Goal: Transaction & Acquisition: Obtain resource

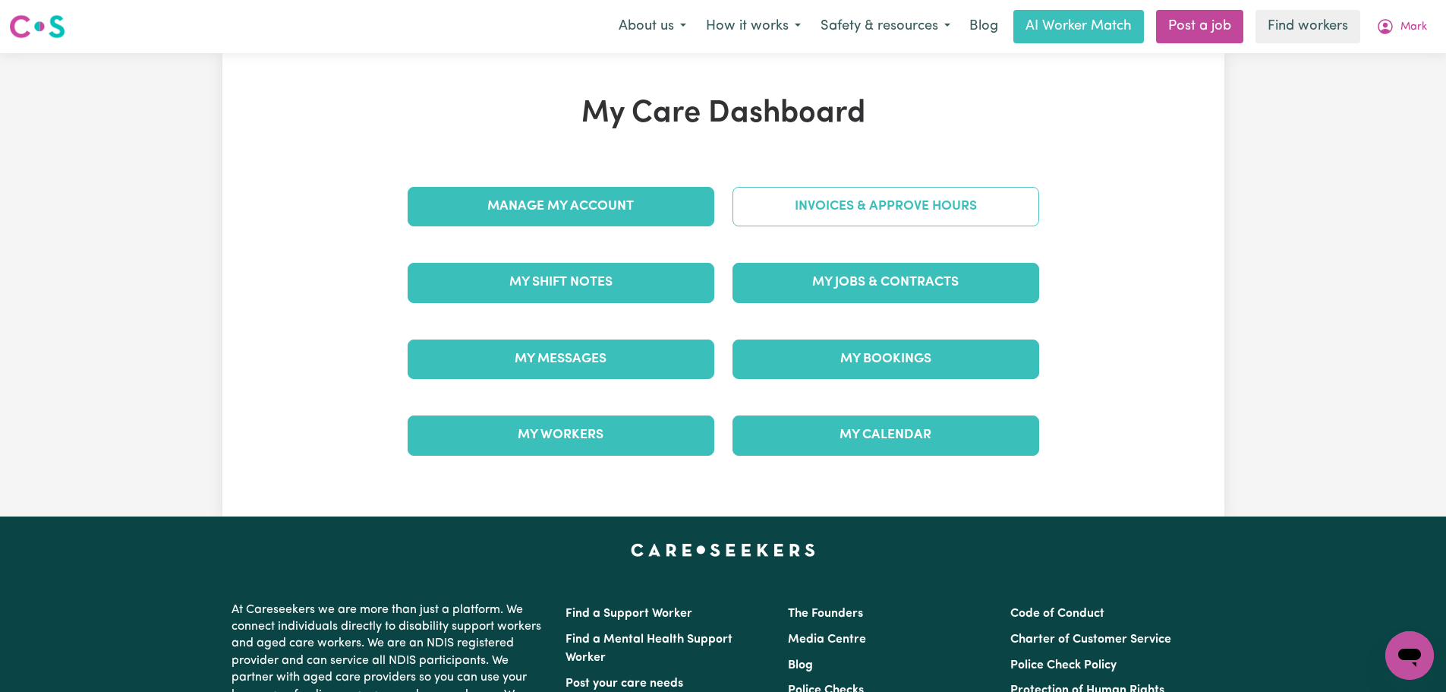
click at [828, 216] on link "Invoices & Approve Hours" at bounding box center [886, 206] width 307 height 39
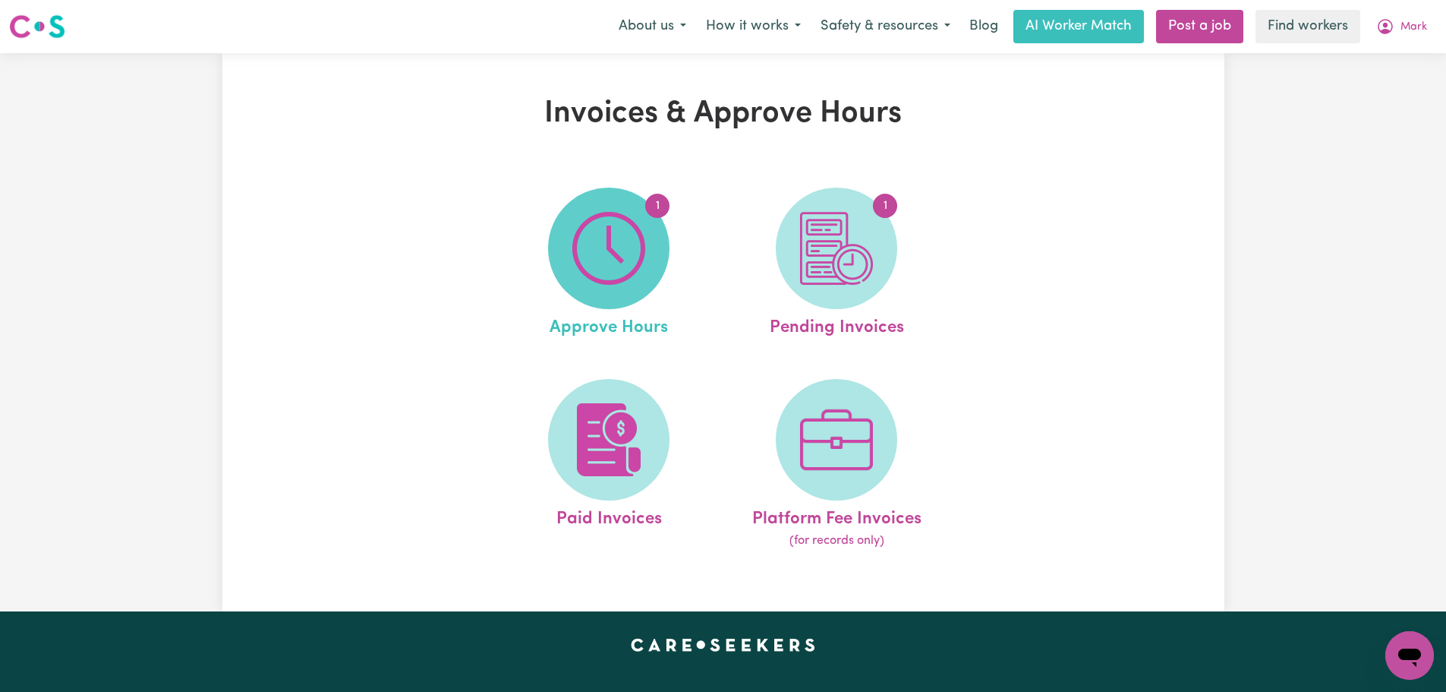
click at [644, 248] on img at bounding box center [608, 248] width 73 height 73
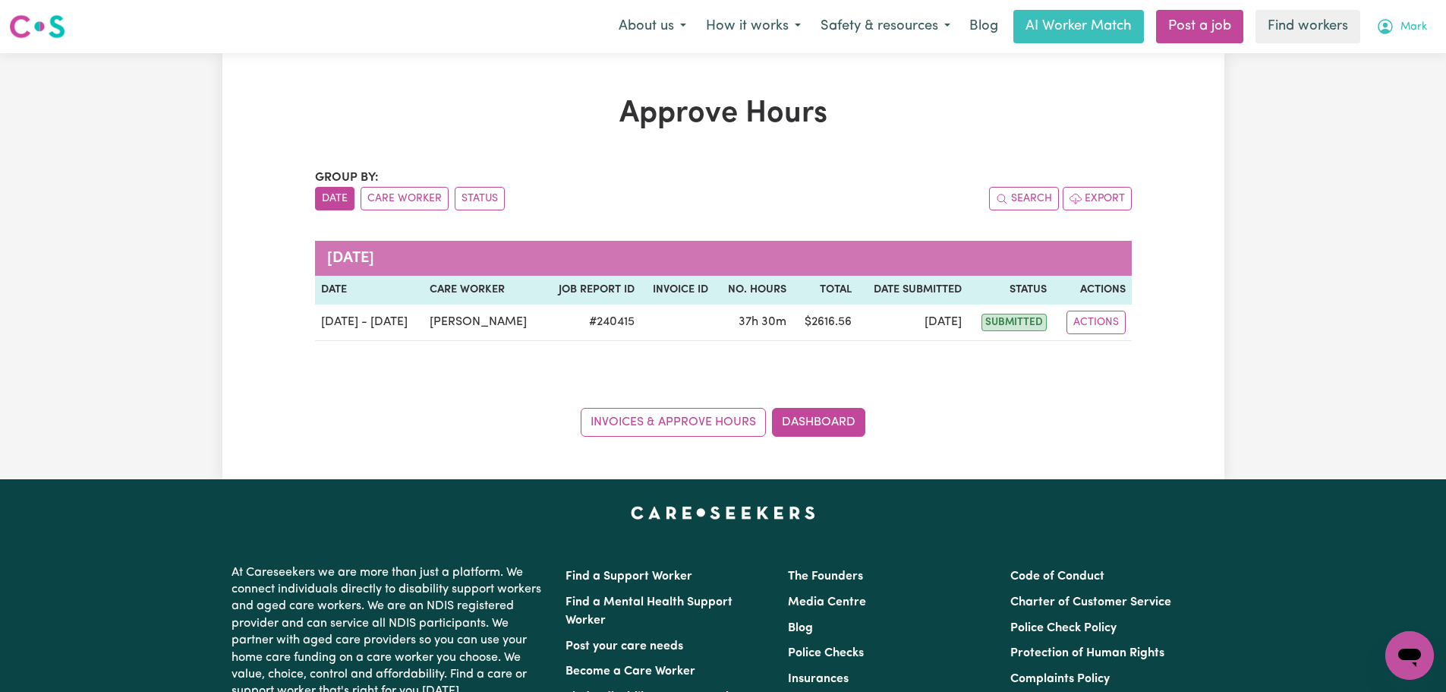
click at [1415, 32] on span "Mark" at bounding box center [1414, 27] width 27 height 17
click at [1408, 78] on link "Logout" at bounding box center [1377, 87] width 120 height 29
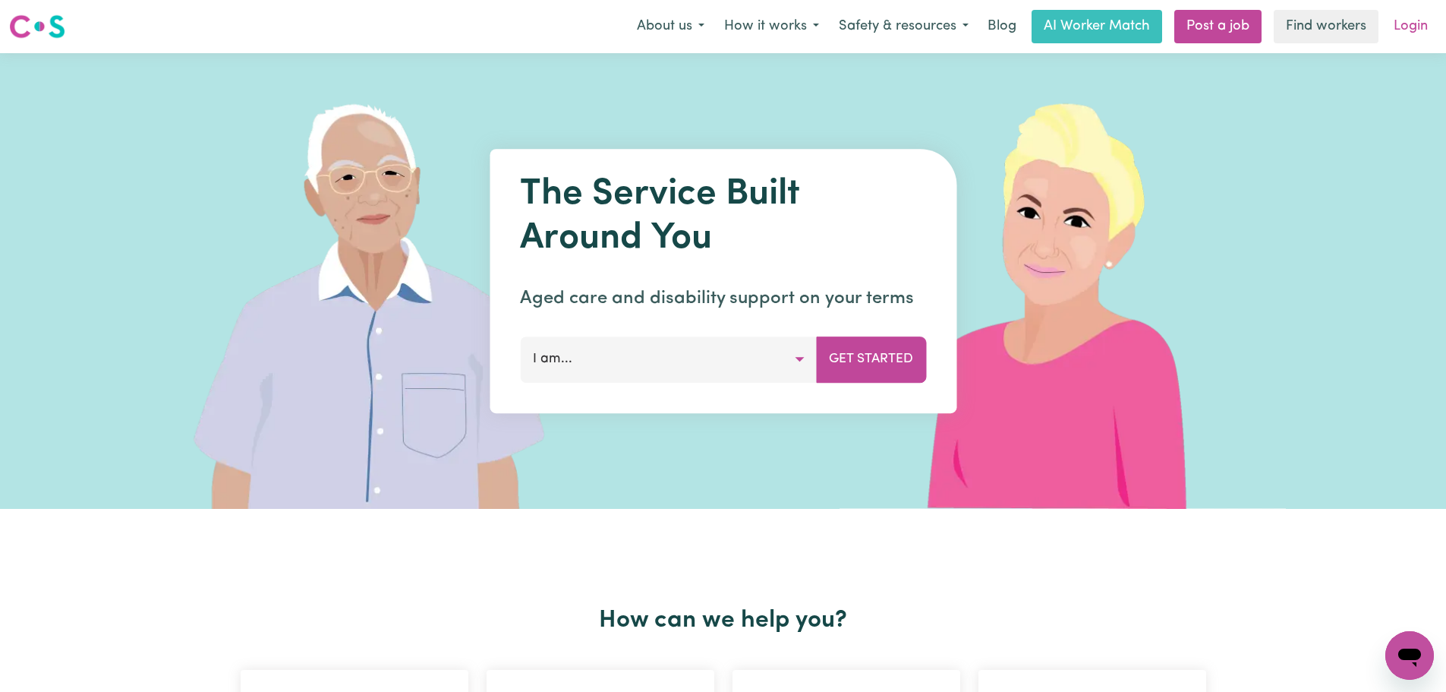
click at [1404, 14] on link "Login" at bounding box center [1411, 26] width 52 height 33
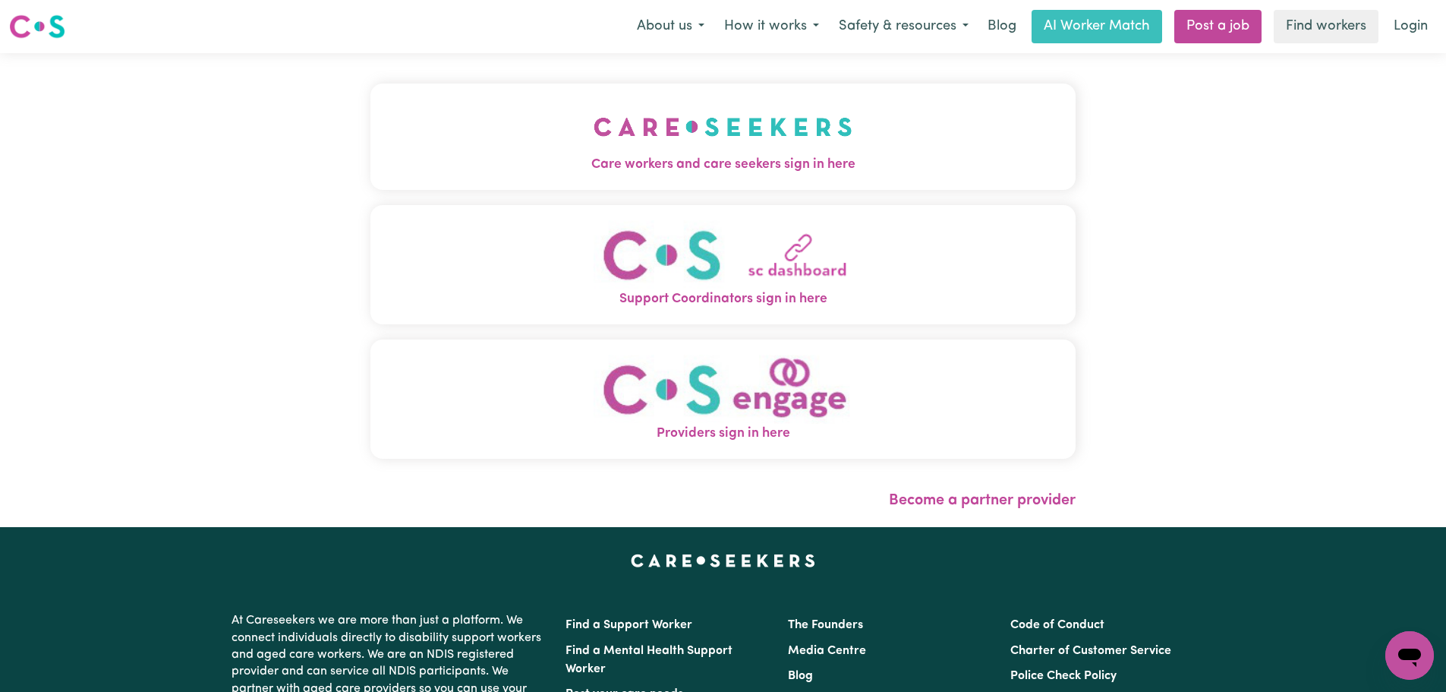
click at [594, 138] on button "Care workers and care seekers sign in here" at bounding box center [723, 137] width 705 height 106
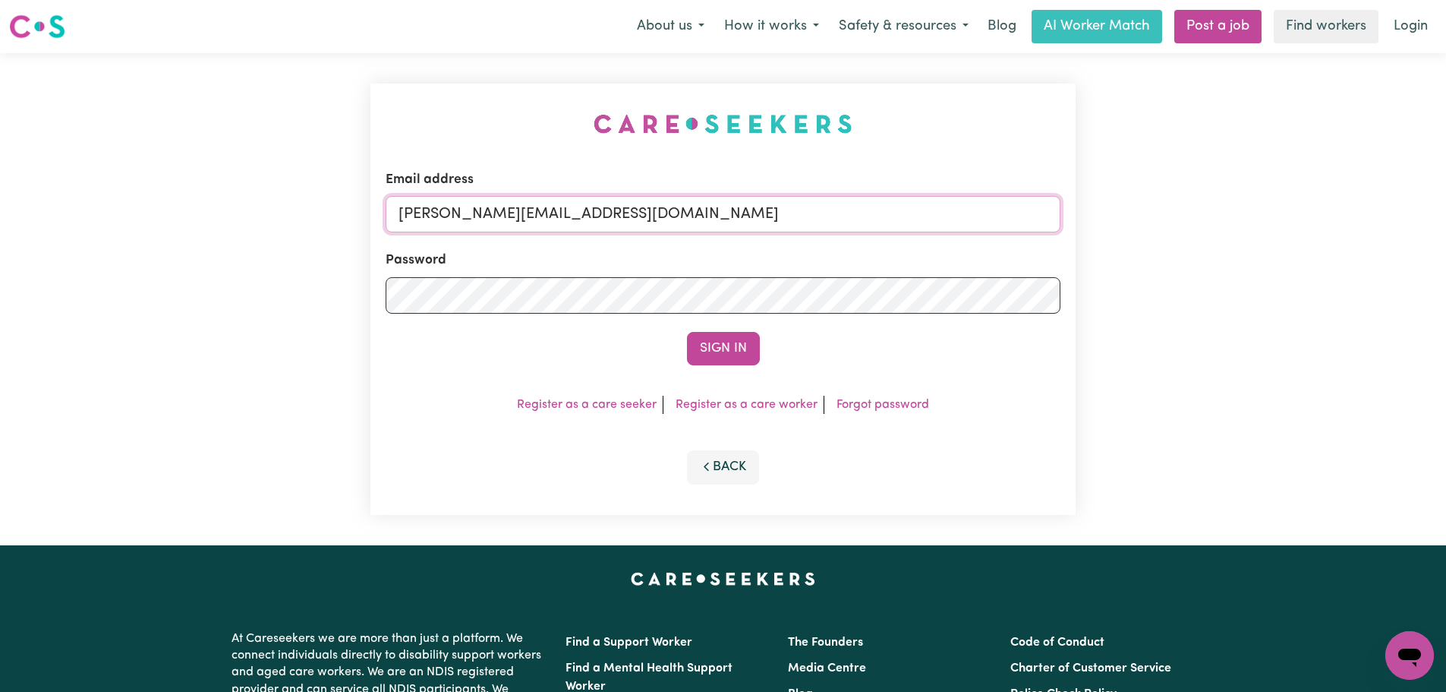
click at [772, 217] on input "[PERSON_NAME][EMAIL_ADDRESS][DOMAIN_NAME]" at bounding box center [723, 214] width 675 height 36
drag, startPoint x: 691, startPoint y: 222, endPoint x: 682, endPoint y: 232, distance: 13.4
click at [691, 222] on input "[PERSON_NAME][EMAIL_ADDRESS][DOMAIN_NAME]" at bounding box center [723, 214] width 675 height 36
drag, startPoint x: 774, startPoint y: 225, endPoint x: 487, endPoint y: 215, distance: 287.2
click at [480, 217] on input "[EMAIL_ADDRESS][DOMAIN_NAME]" at bounding box center [723, 214] width 675 height 36
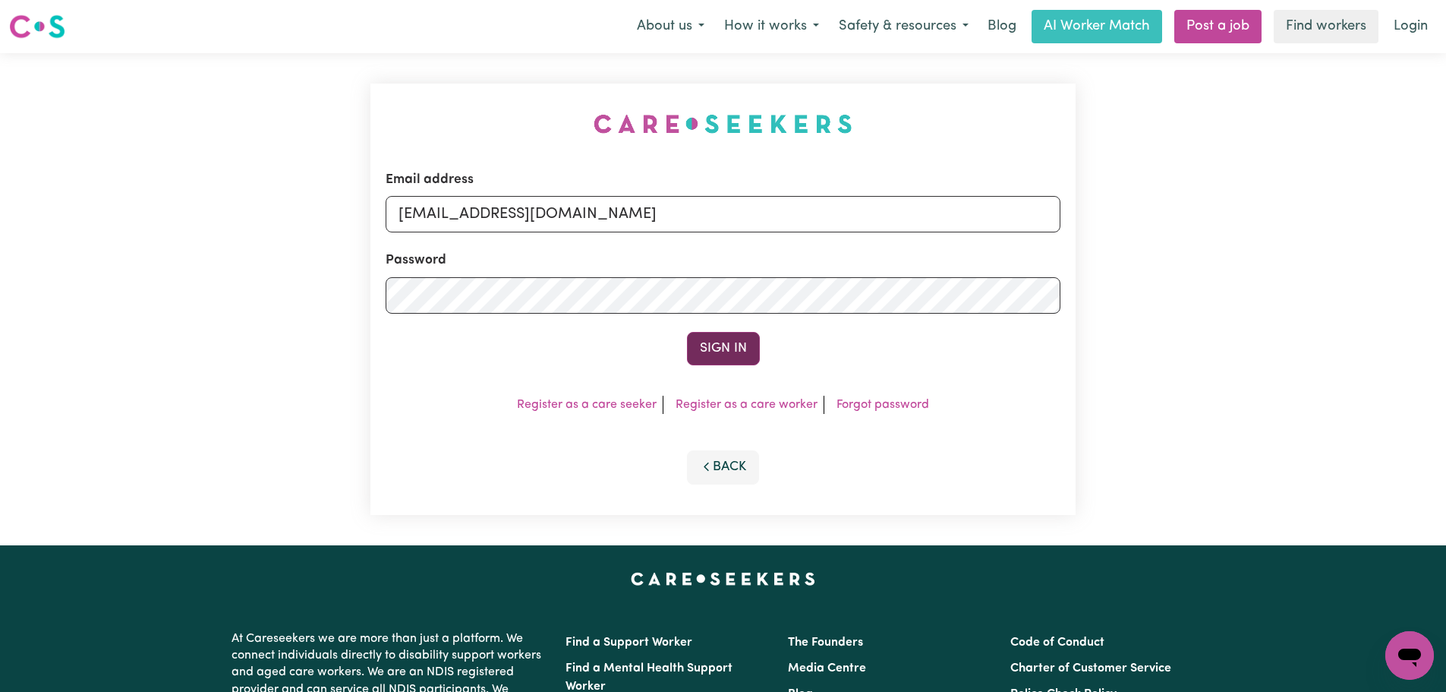
type input "[EMAIL_ADDRESS][DOMAIN_NAME]"
click at [733, 349] on button "Sign In" at bounding box center [723, 348] width 73 height 33
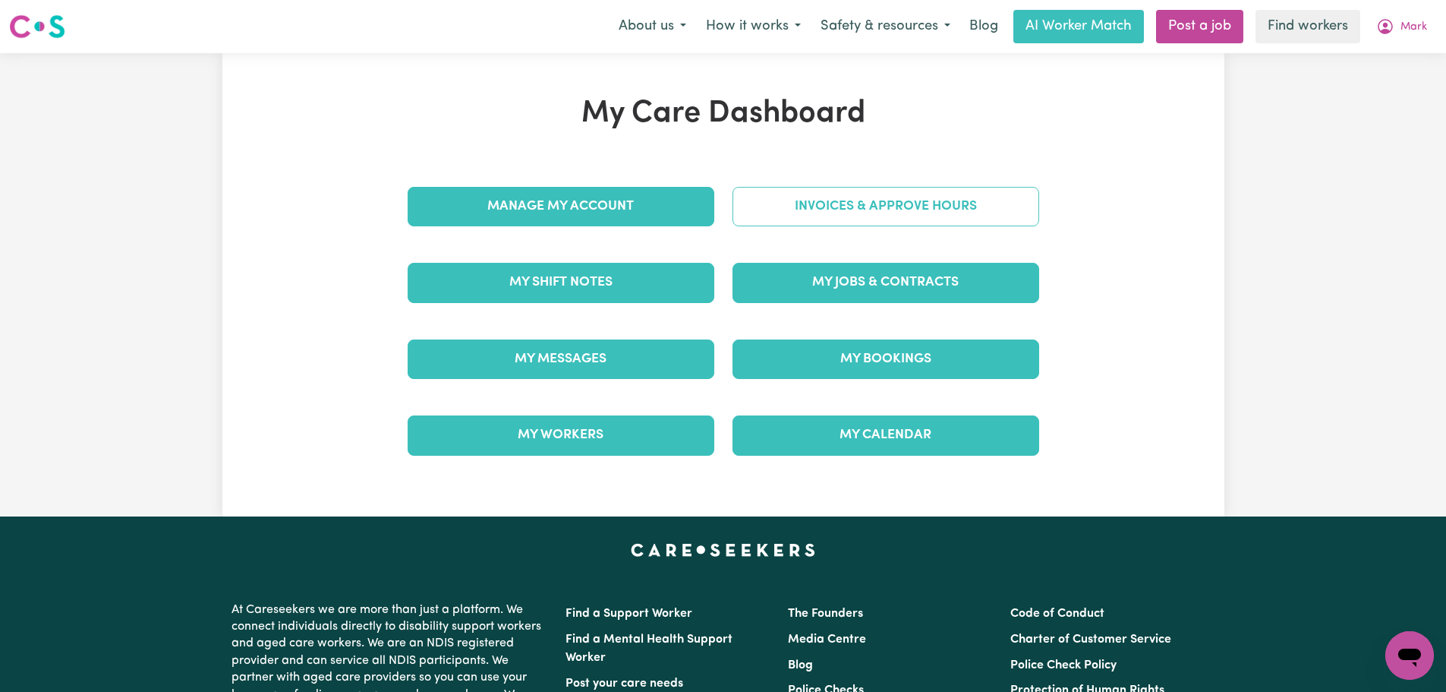
click at [888, 203] on link "Invoices & Approve Hours" at bounding box center [886, 206] width 307 height 39
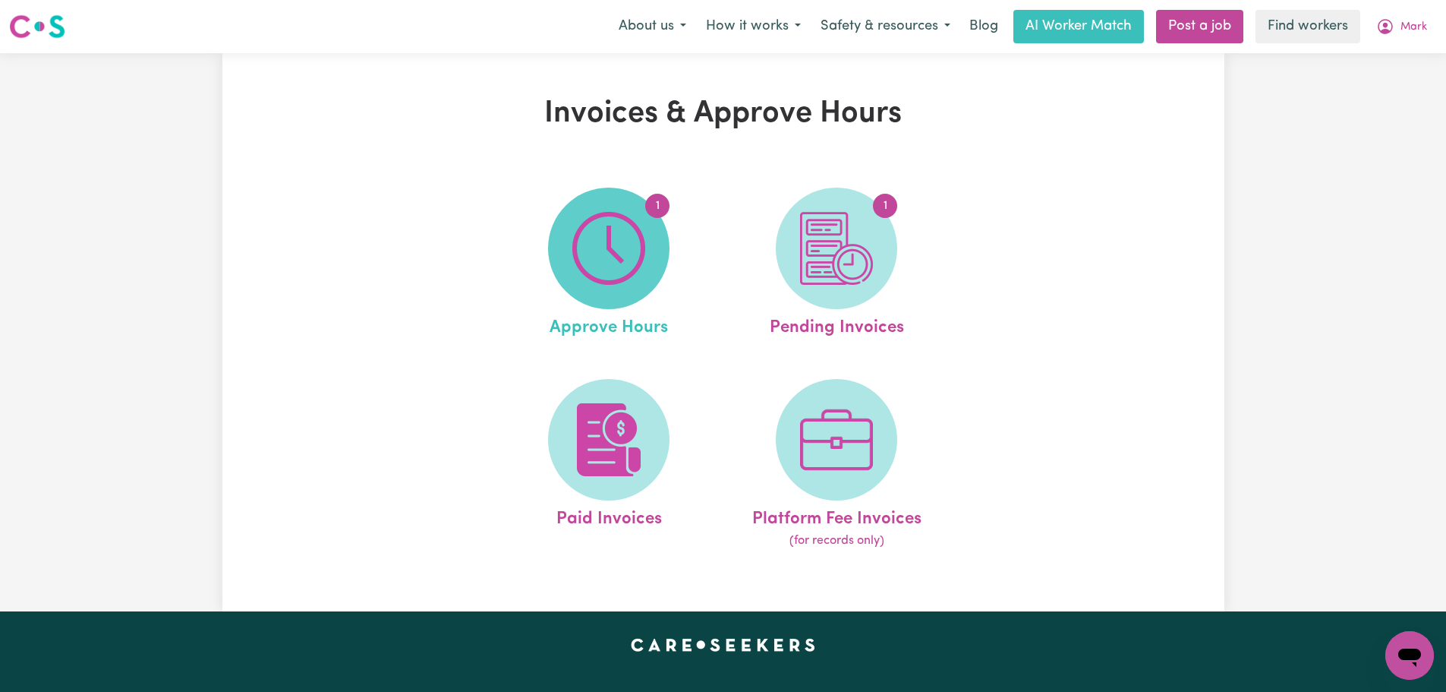
click at [613, 283] on img at bounding box center [608, 248] width 73 height 73
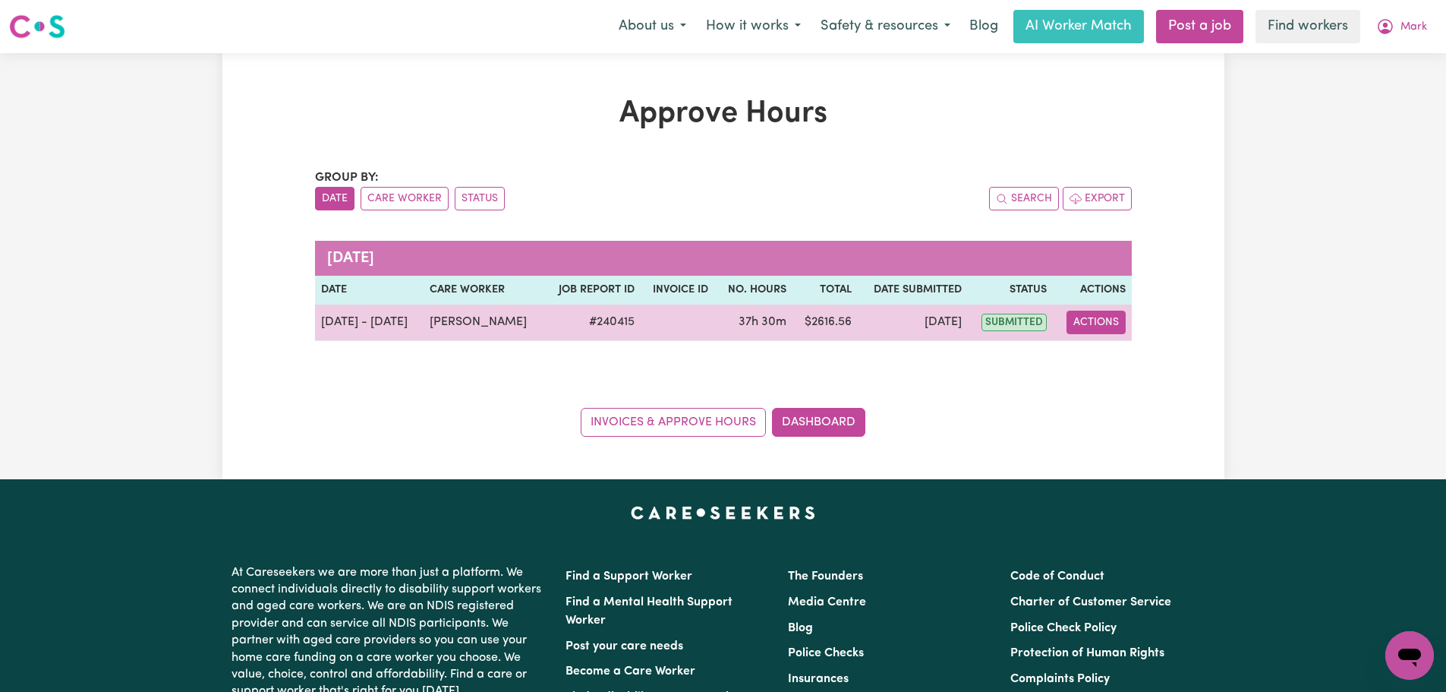
click at [1082, 323] on button "Actions" at bounding box center [1096, 323] width 59 height 24
click at [1121, 363] on link "View Job Report" at bounding box center [1133, 357] width 130 height 30
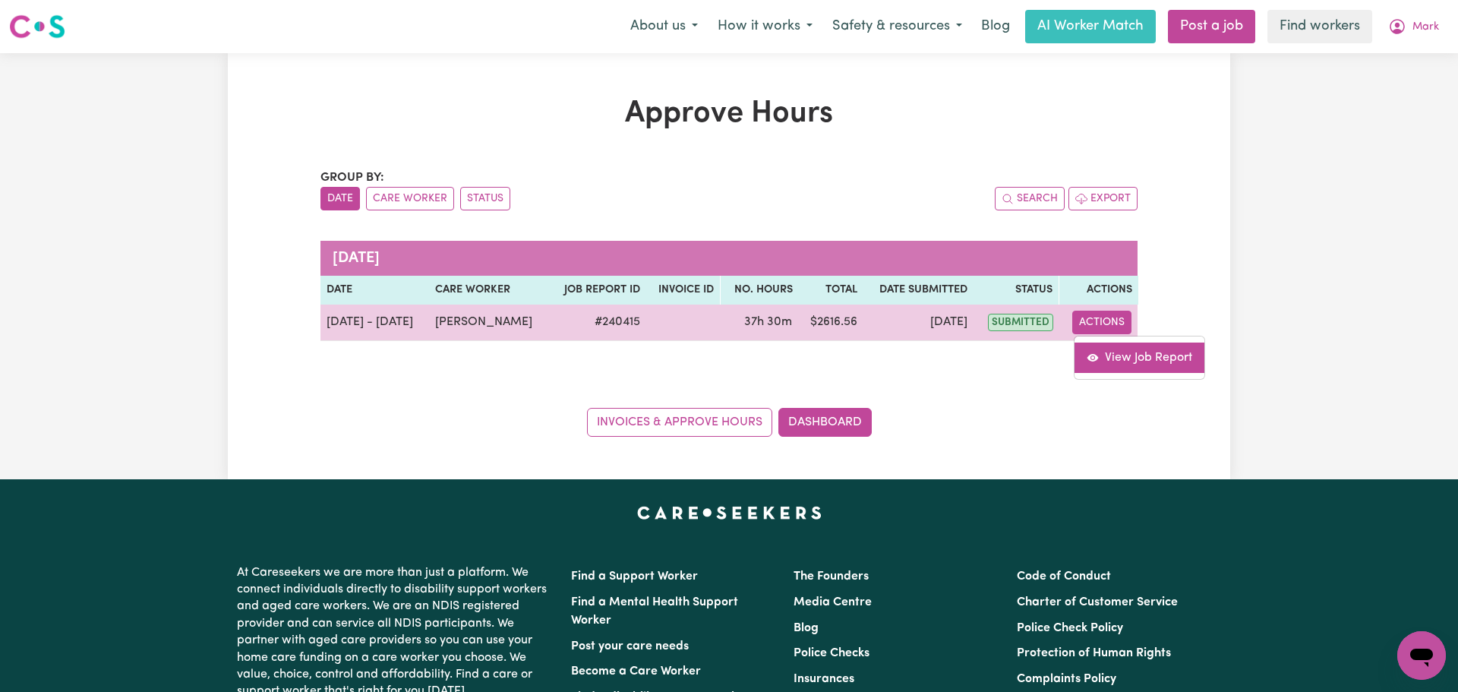
select select "pm"
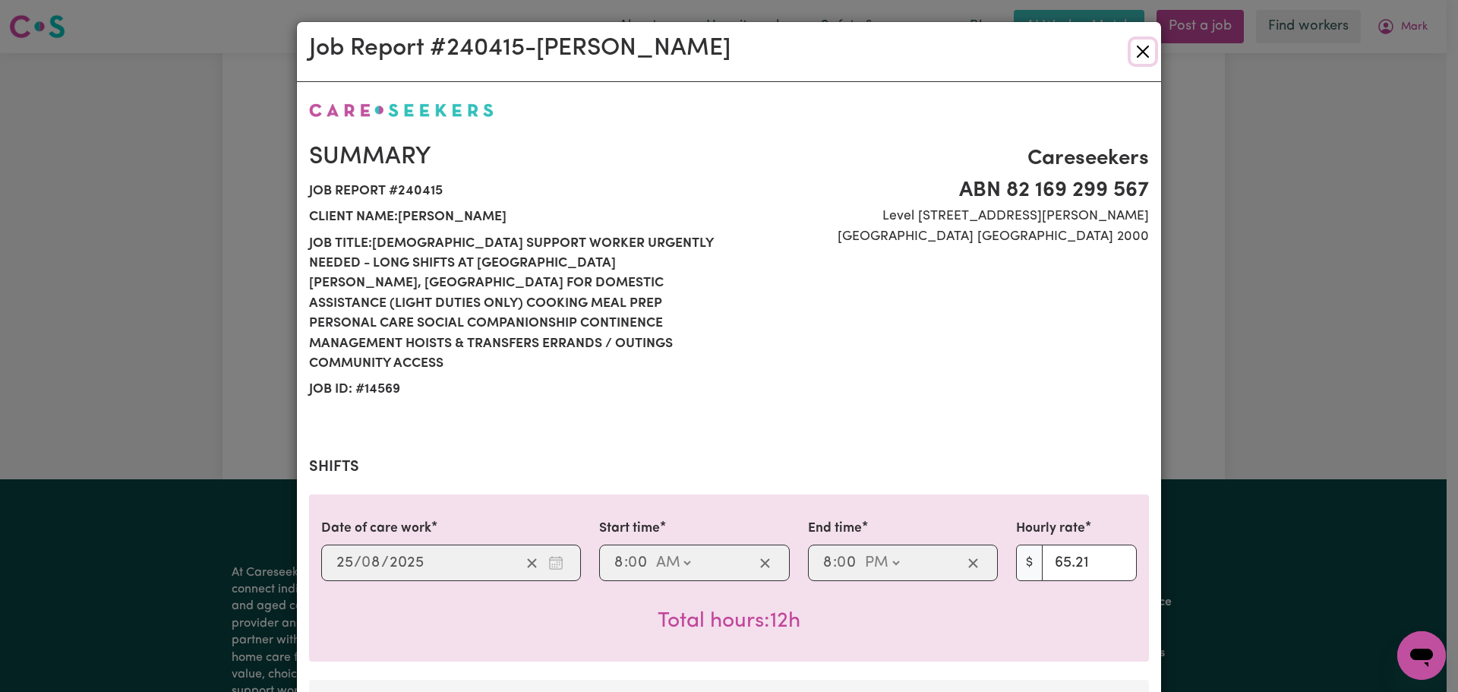
click at [1133, 60] on button "Close" at bounding box center [1143, 51] width 24 height 24
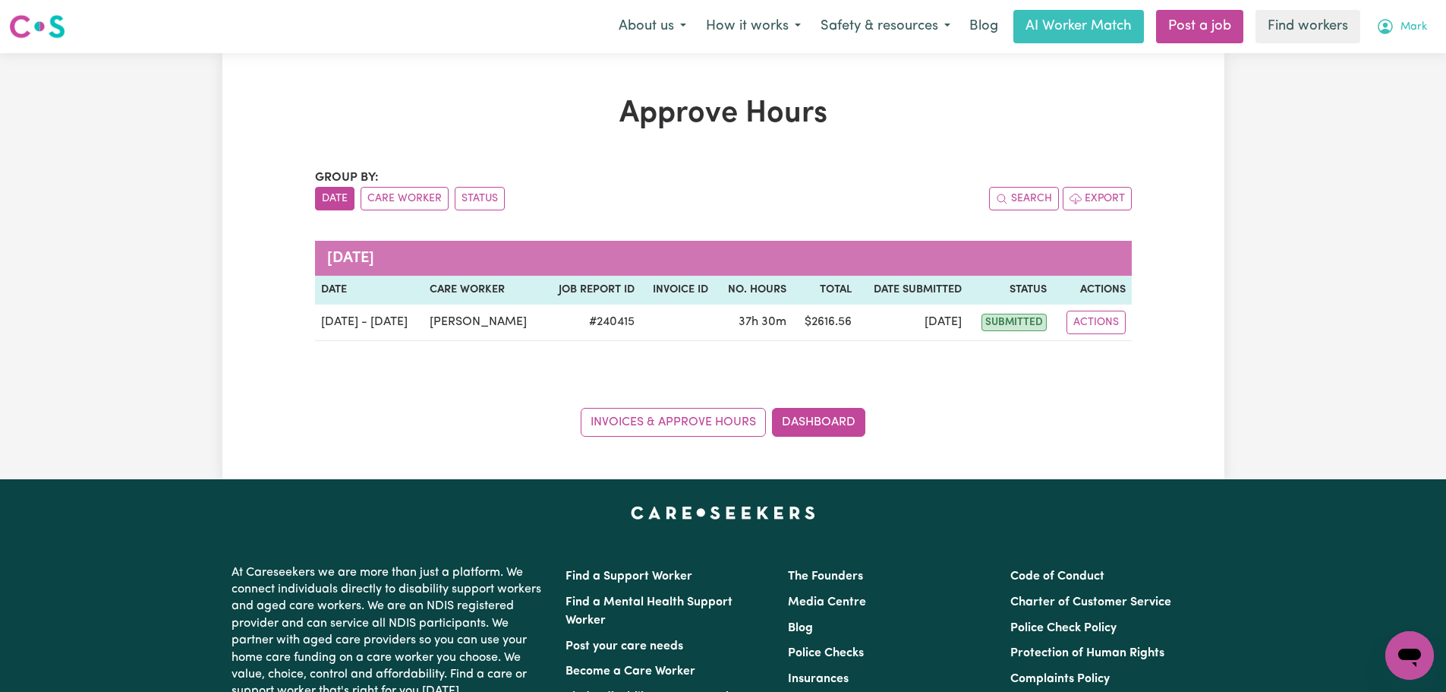
click at [1408, 14] on button "Mark" at bounding box center [1402, 27] width 71 height 32
drag, startPoint x: 1408, startPoint y: 42, endPoint x: 1408, endPoint y: 53, distance: 11.4
click at [1408, 53] on link "My Dashboard" at bounding box center [1377, 59] width 120 height 29
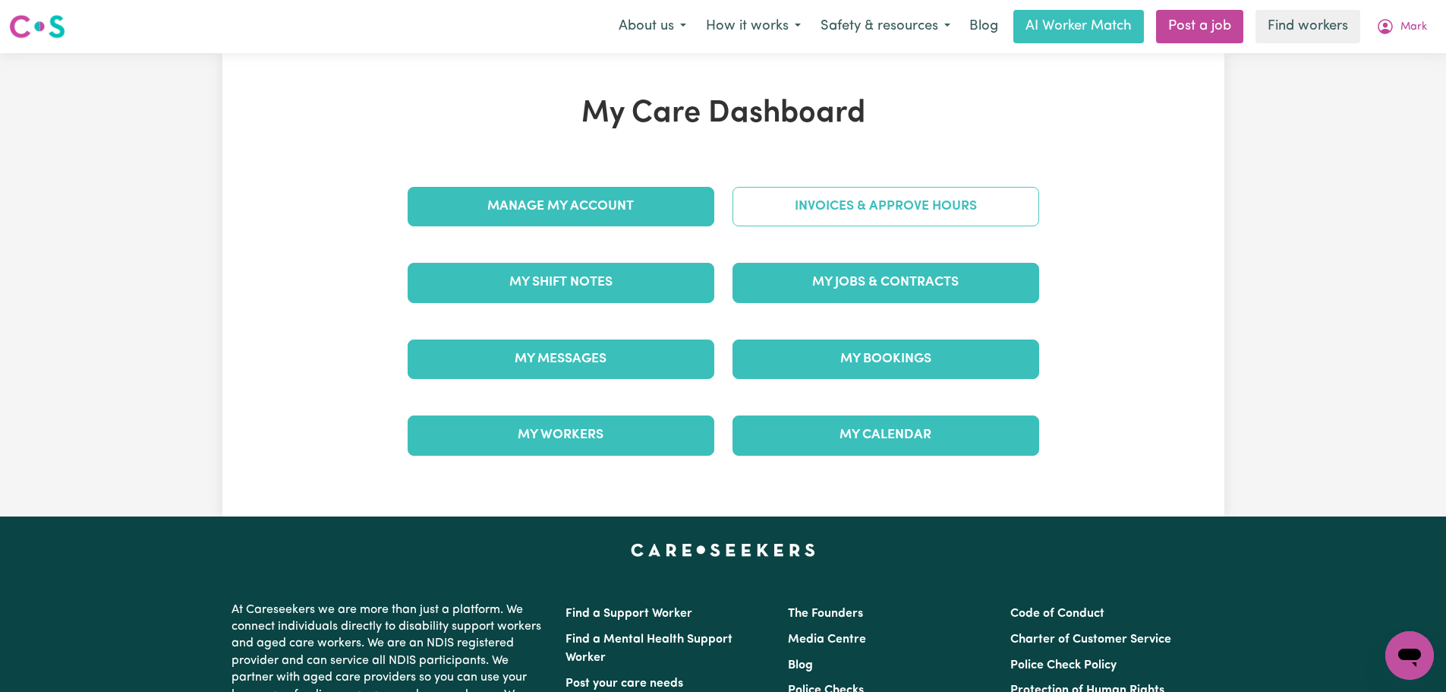
click at [904, 219] on link "Invoices & Approve Hours" at bounding box center [886, 206] width 307 height 39
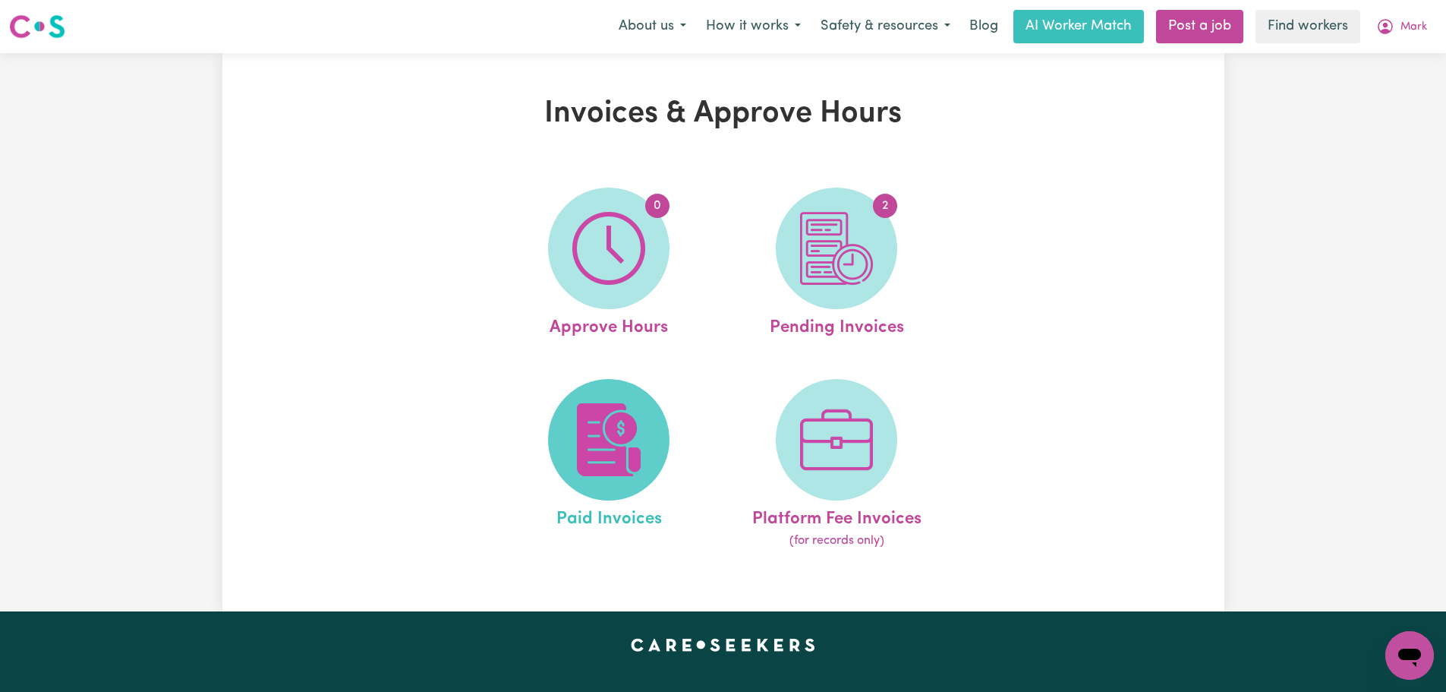
click at [619, 470] on img at bounding box center [608, 439] width 73 height 73
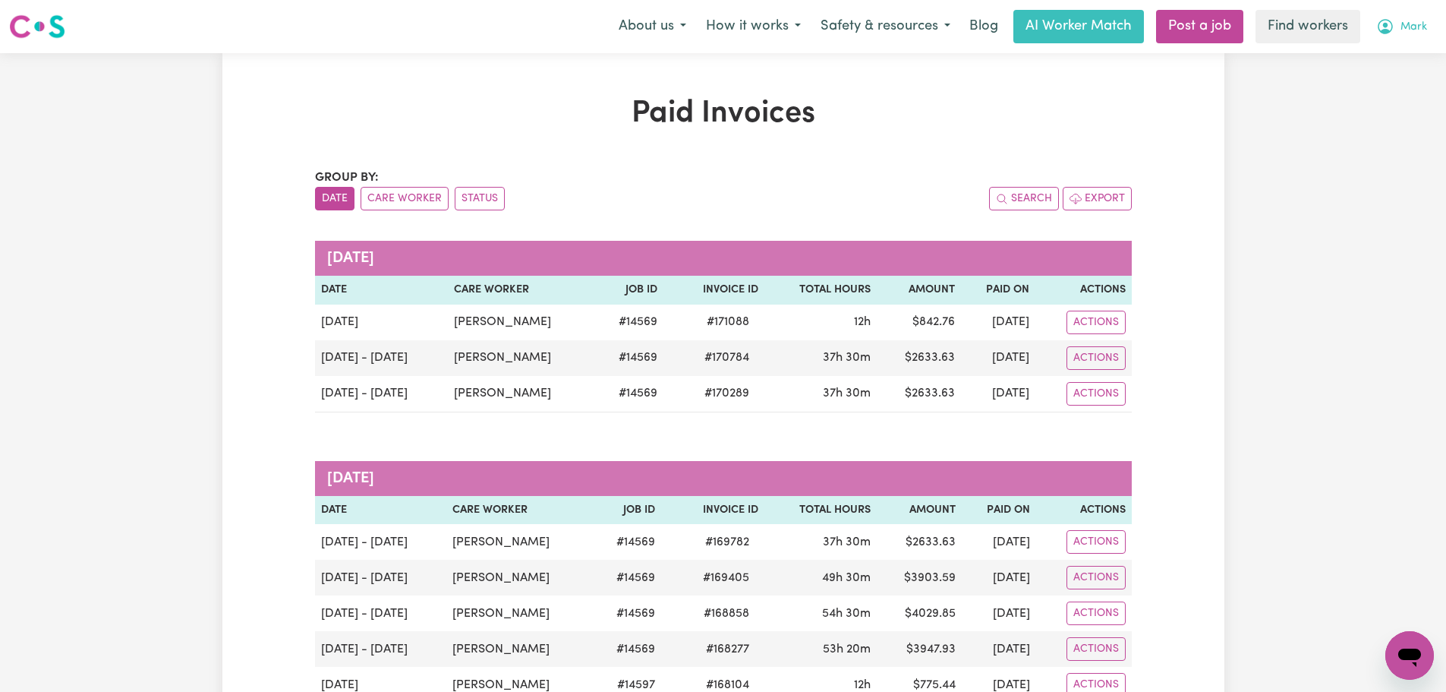
click at [1433, 20] on button "Mark" at bounding box center [1402, 27] width 71 height 32
click at [1416, 70] on link "My Dashboard" at bounding box center [1377, 59] width 120 height 29
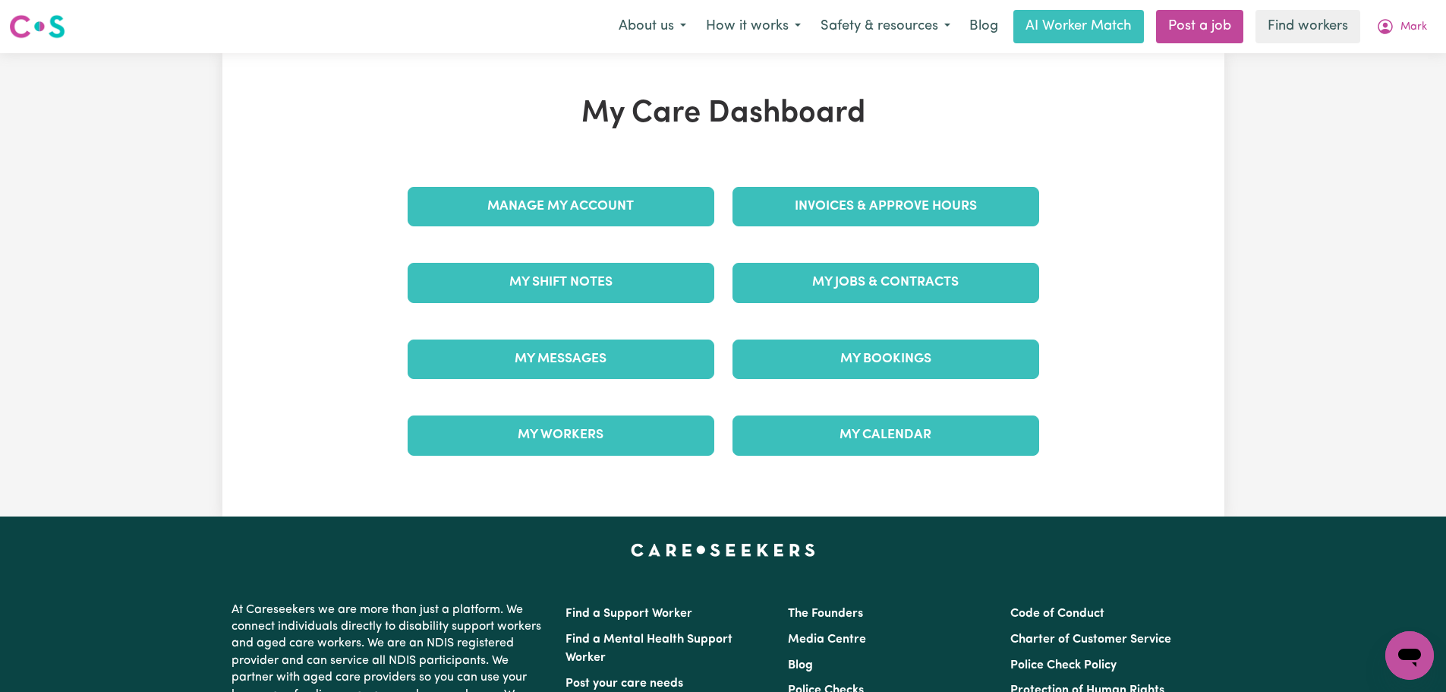
click at [907, 227] on div "Invoices & Approve Hours" at bounding box center [886, 207] width 325 height 76
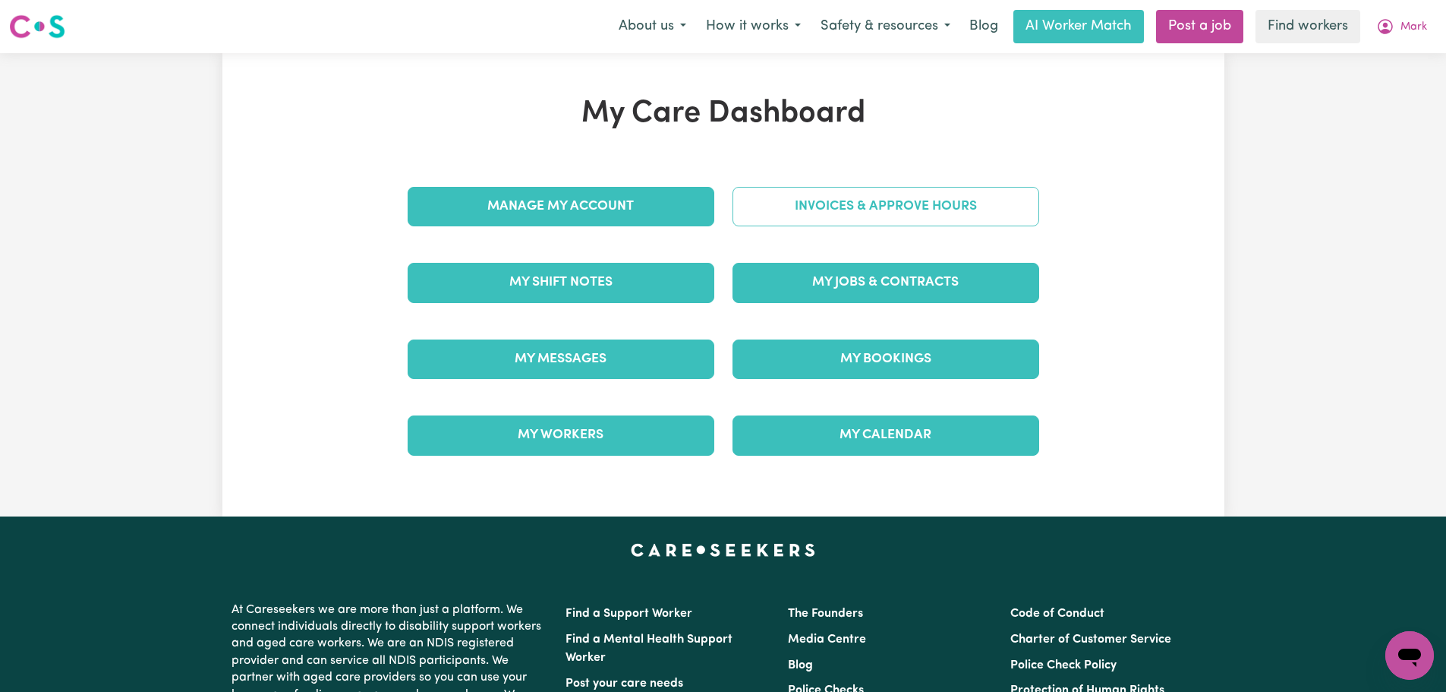
click at [918, 213] on link "Invoices & Approve Hours" at bounding box center [886, 206] width 307 height 39
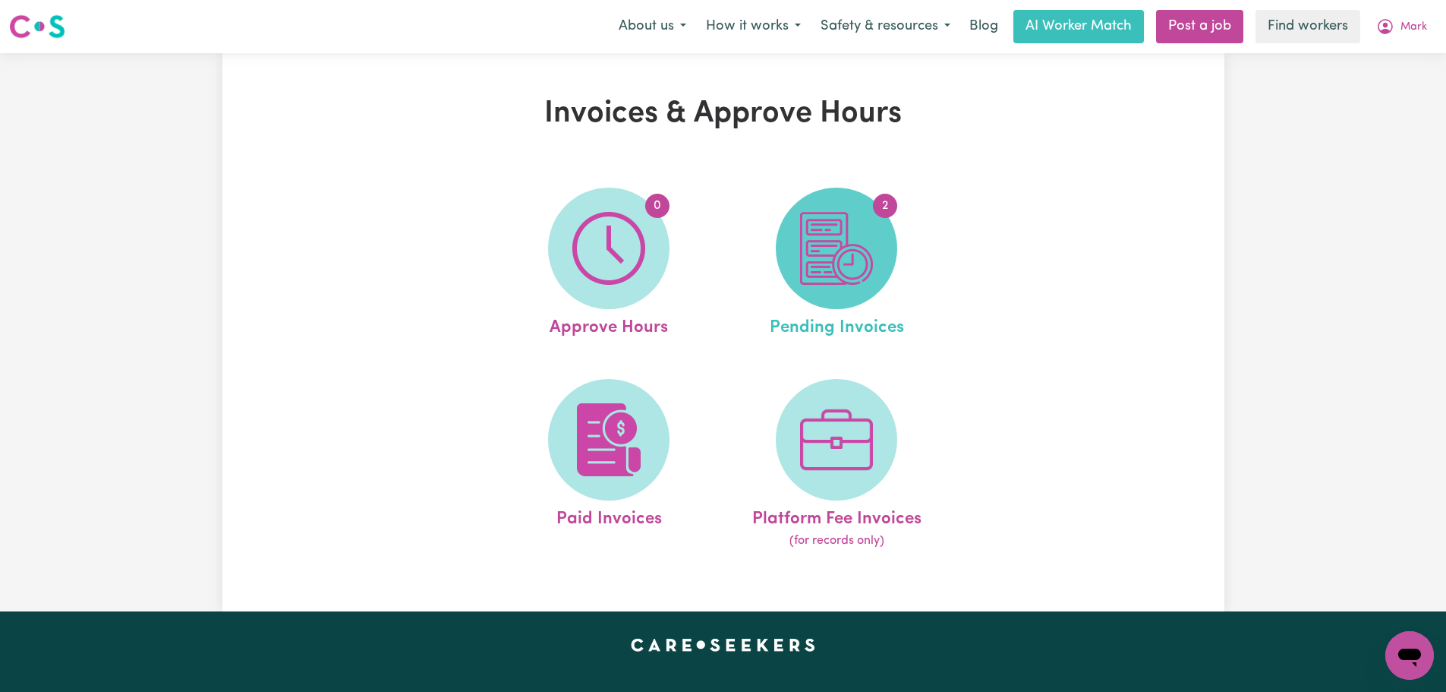
click at [881, 242] on span "2" at bounding box center [836, 248] width 121 height 121
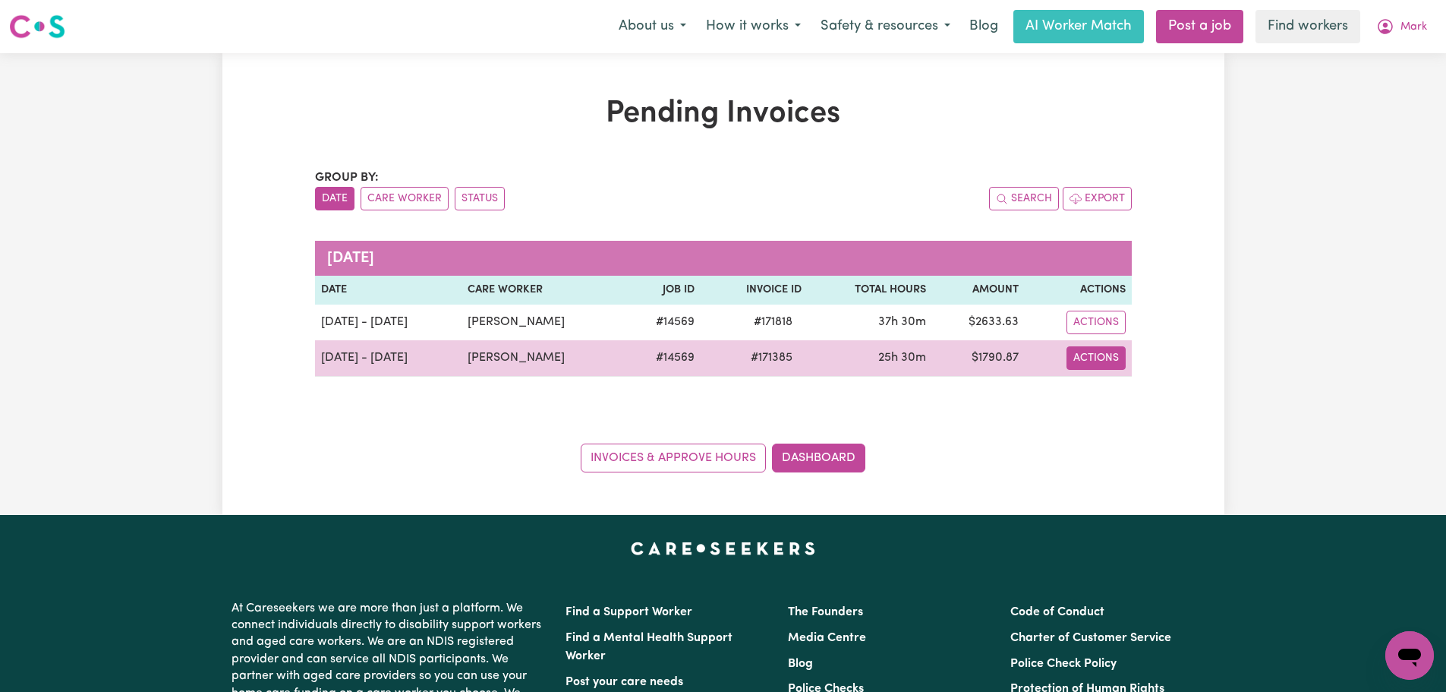
click at [1110, 334] on button "Actions" at bounding box center [1096, 323] width 59 height 24
click at [1131, 393] on link "Download Invoice" at bounding box center [1138, 393] width 139 height 30
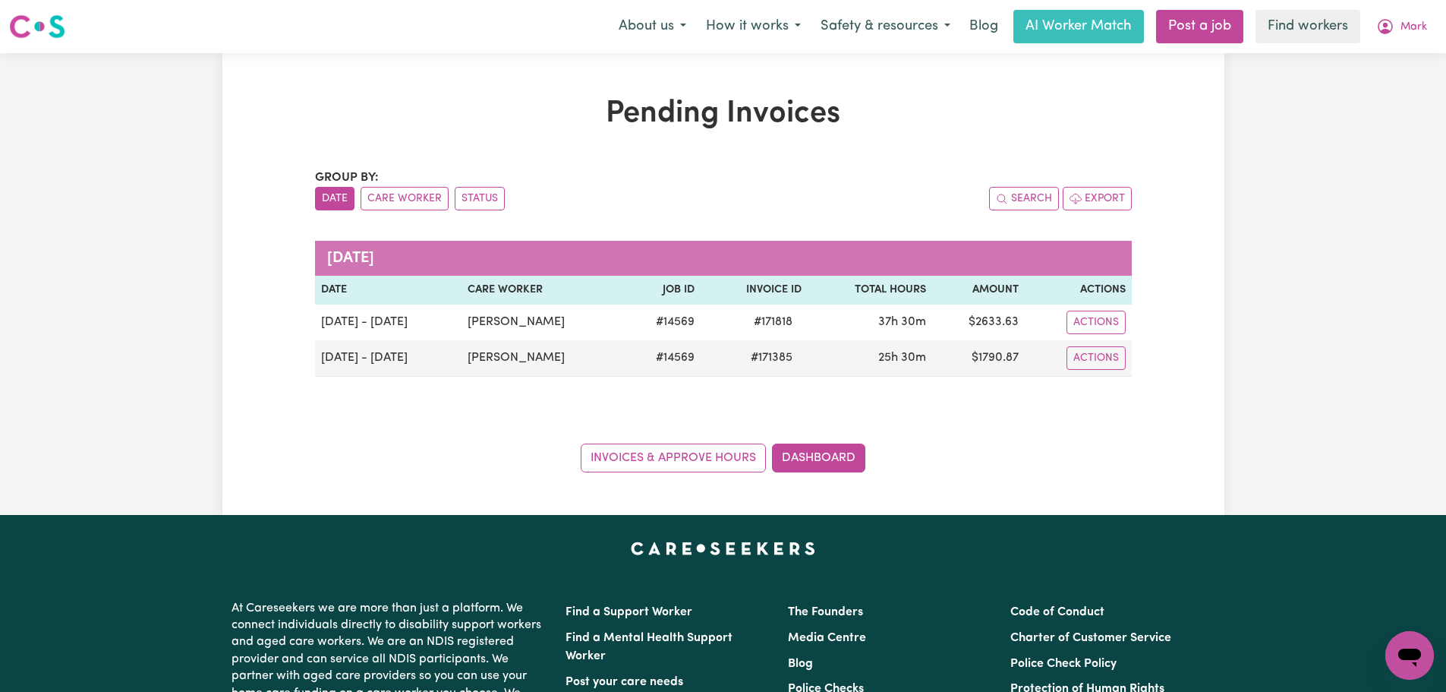
click at [1164, 228] on div "Pending Invoices Group by: Date Care Worker Status Search Export [DATE] Date Ca…" at bounding box center [723, 284] width 1002 height 377
click at [1402, 35] on span "Mark" at bounding box center [1414, 27] width 27 height 17
drag, startPoint x: 1408, startPoint y: 42, endPoint x: 1415, endPoint y: 65, distance: 24.0
click at [1415, 65] on link "My Dashboard" at bounding box center [1377, 59] width 120 height 29
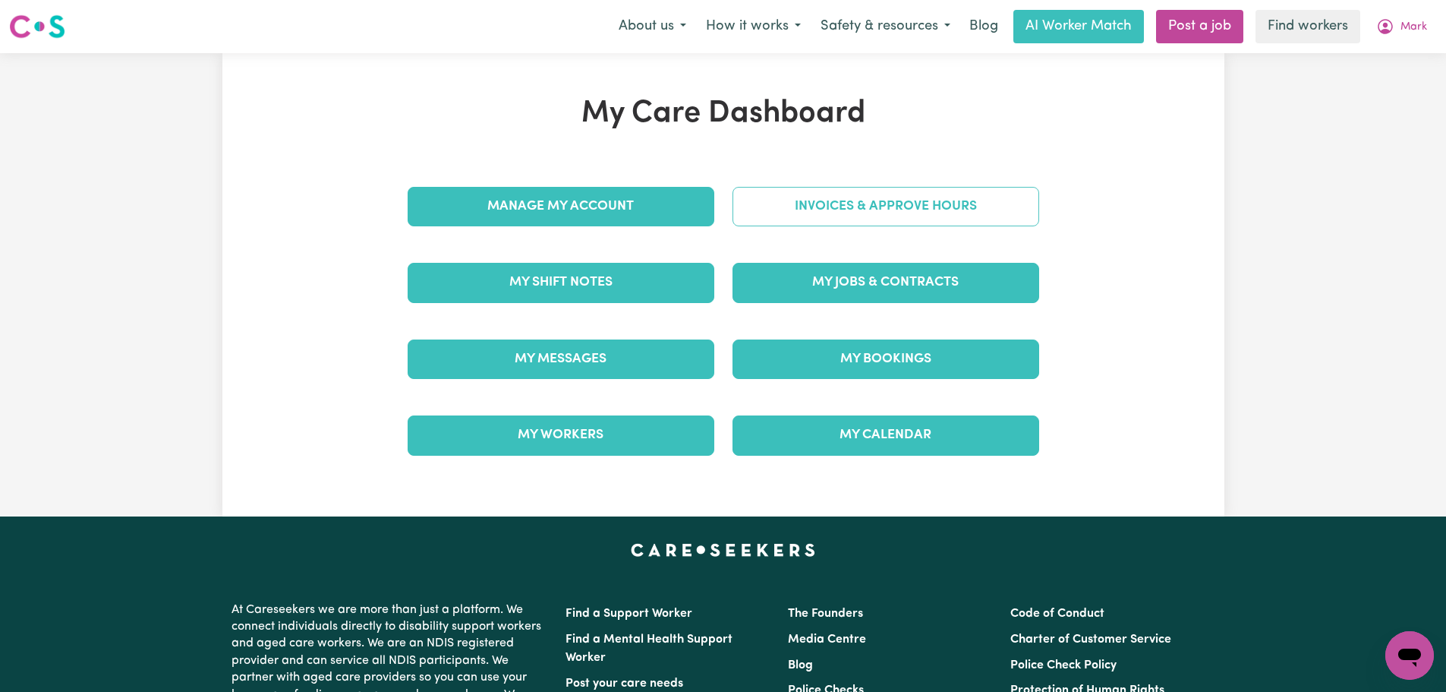
click at [993, 207] on link "Invoices & Approve Hours" at bounding box center [886, 206] width 307 height 39
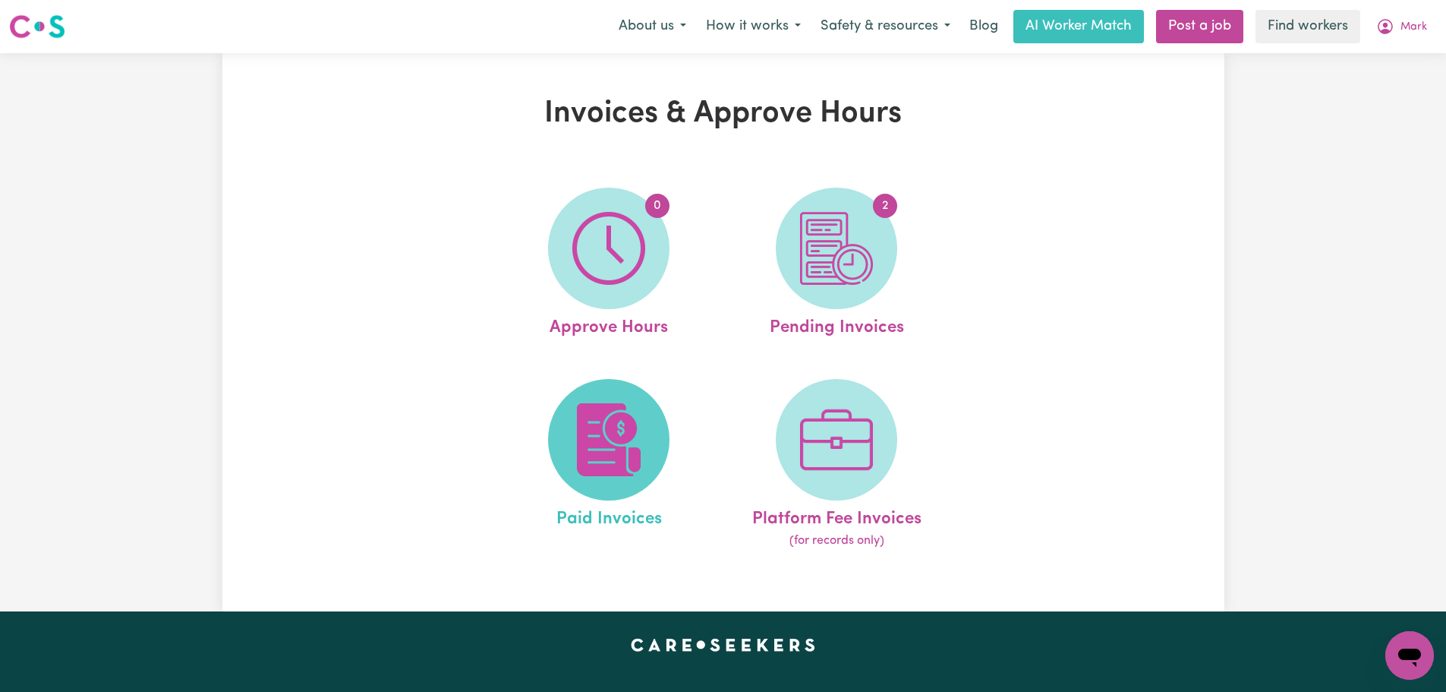
click at [650, 462] on span at bounding box center [608, 439] width 121 height 121
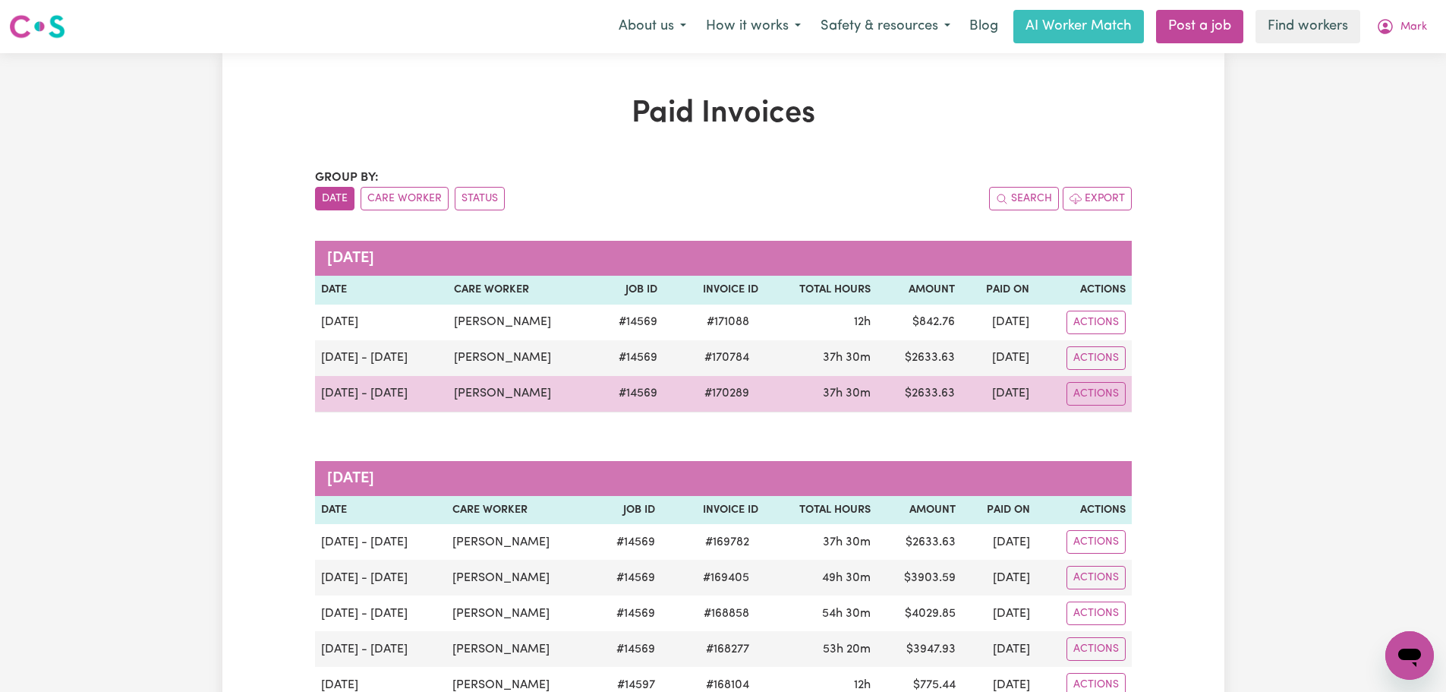
scroll to position [152, 0]
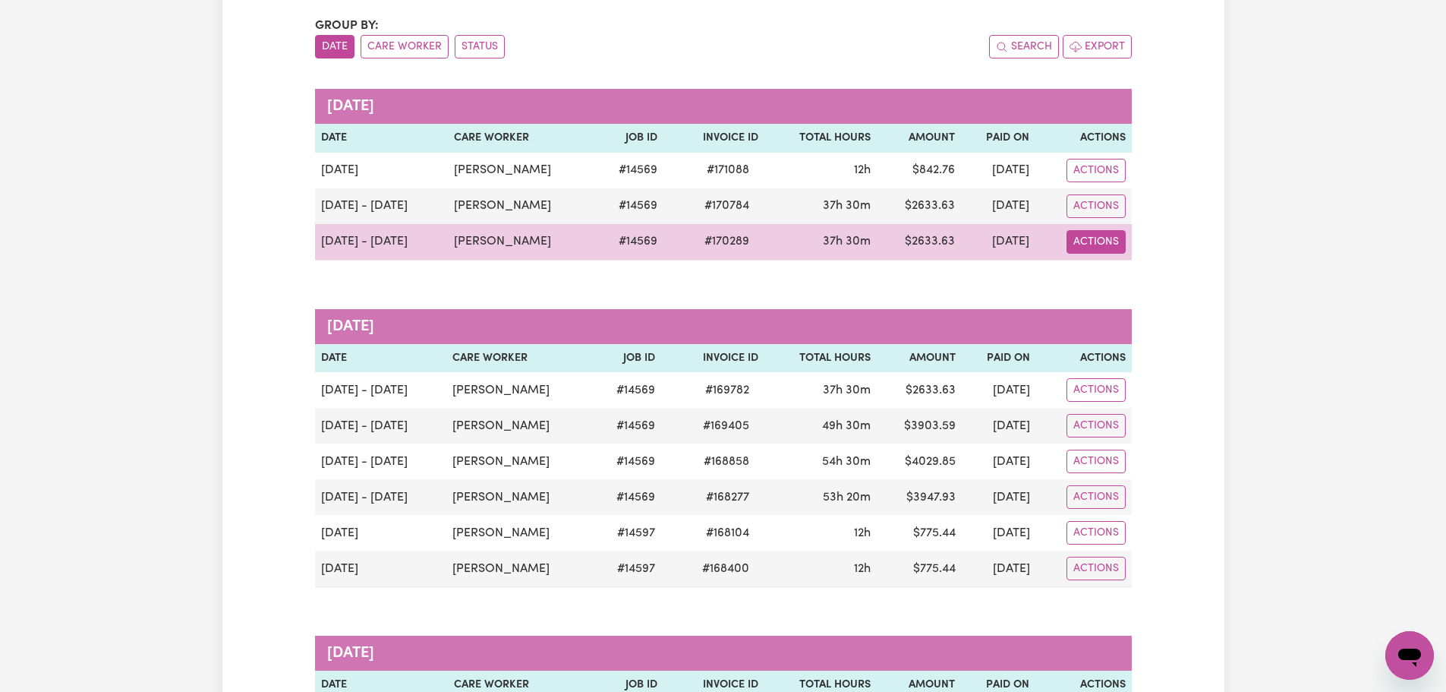
click at [1089, 182] on button "Actions" at bounding box center [1096, 171] width 59 height 24
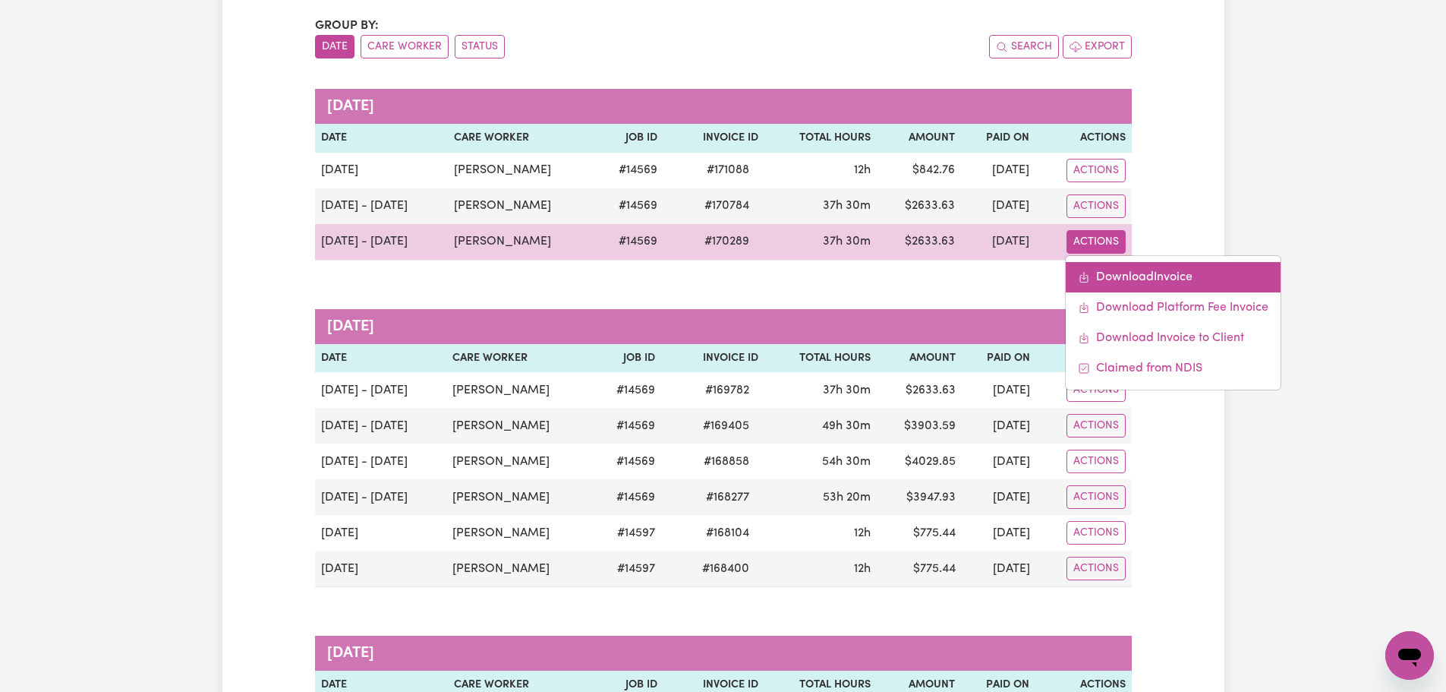
click at [1101, 282] on link "Download Invoice" at bounding box center [1173, 277] width 215 height 30
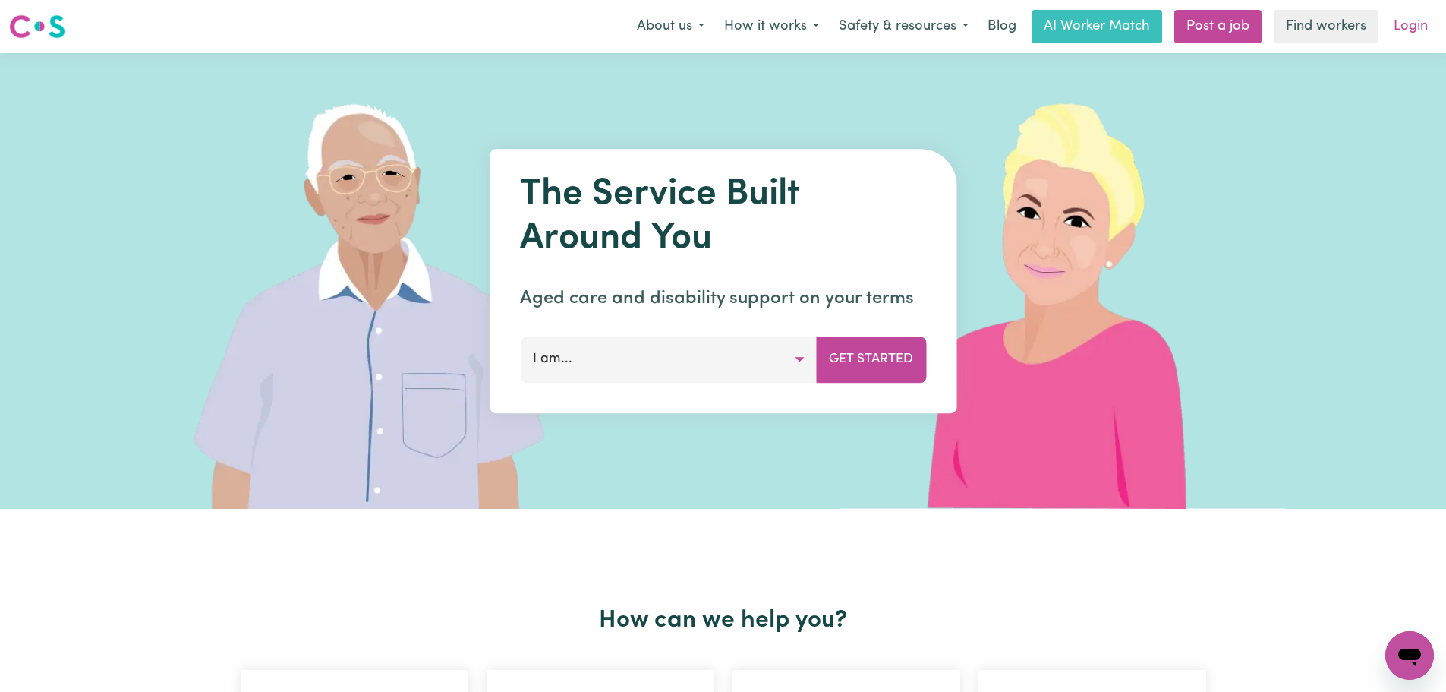
click at [1414, 27] on link "Login" at bounding box center [1411, 26] width 52 height 33
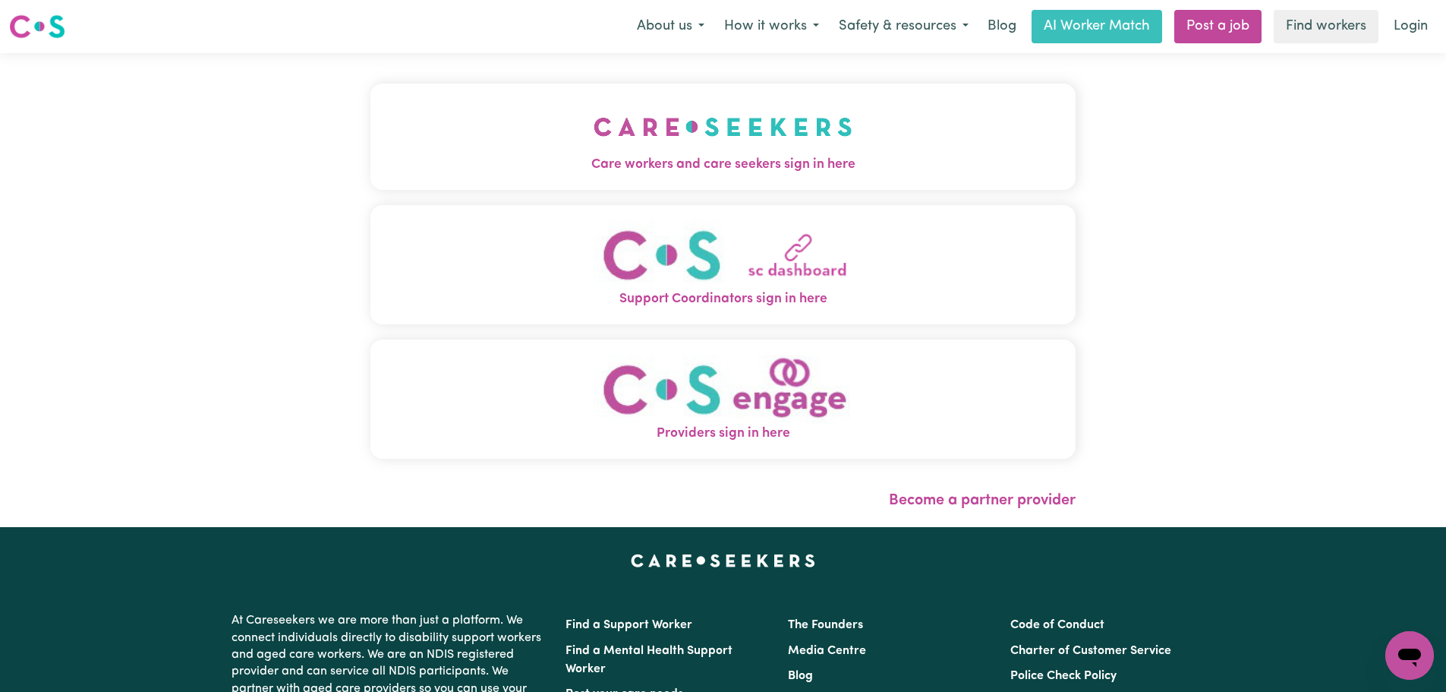
click at [655, 134] on img "Care workers and care seekers sign in here" at bounding box center [723, 127] width 259 height 56
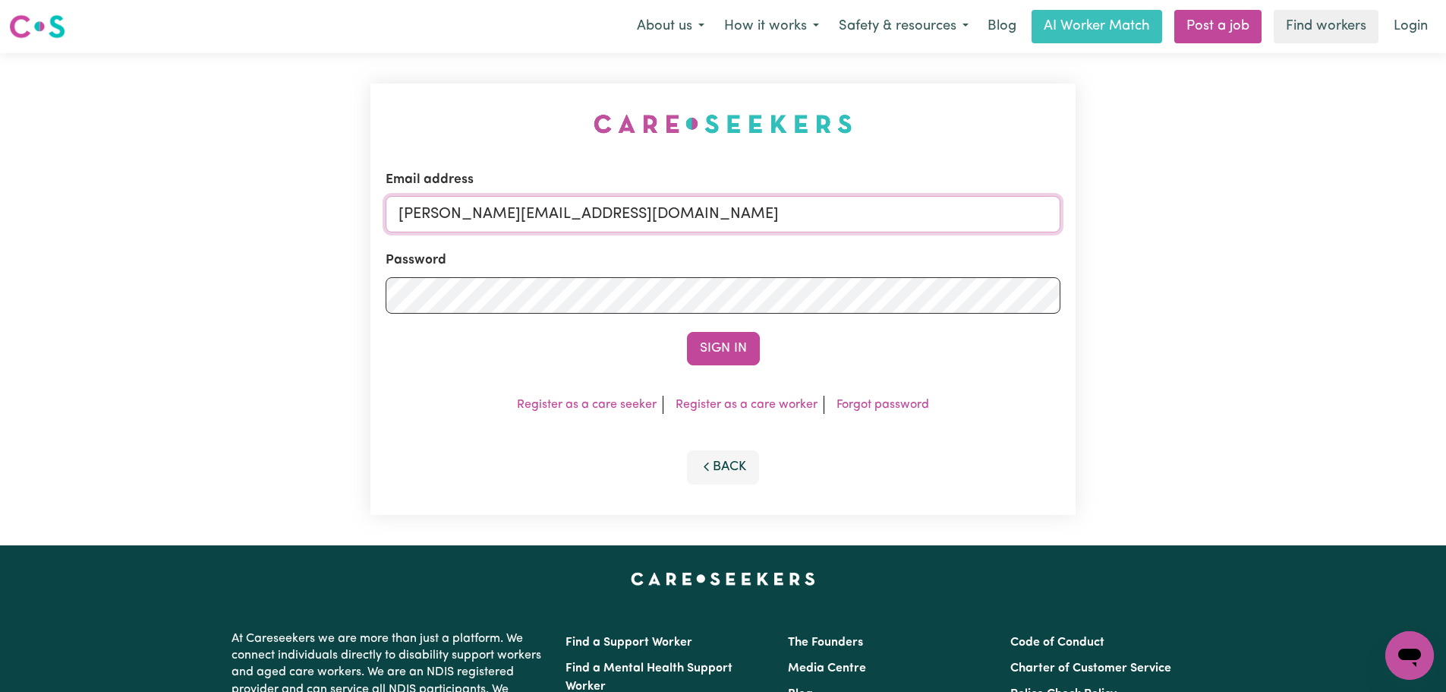
click at [635, 214] on input "[PERSON_NAME][EMAIL_ADDRESS][DOMAIN_NAME]" at bounding box center [723, 214] width 675 height 36
drag, startPoint x: 793, startPoint y: 219, endPoint x: 496, endPoint y: 218, distance: 297.6
click at [481, 218] on input "superuser~JoymeppemYS@careseekers.com.au" at bounding box center [723, 214] width 675 height 36
type input "superuser~JoymeppemYS@careseekers.com.au"
click at [703, 348] on button "Sign In" at bounding box center [723, 348] width 73 height 33
